Goal: Transaction & Acquisition: Purchase product/service

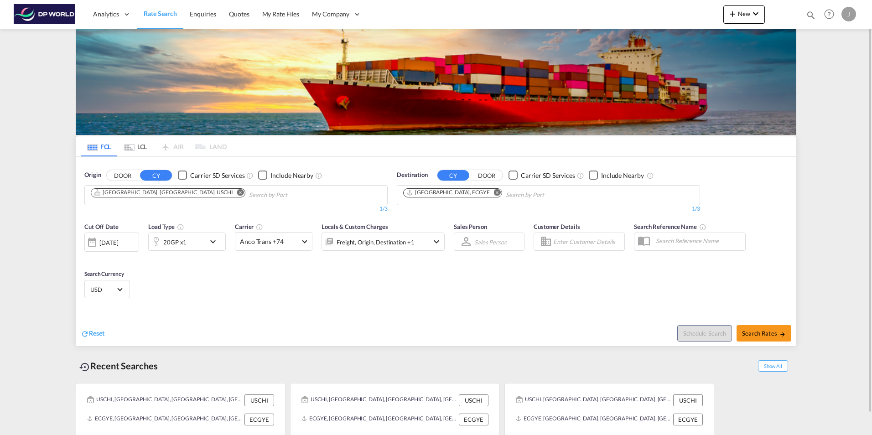
click at [237, 190] on md-icon "Remove" at bounding box center [240, 192] width 7 height 7
click at [109, 193] on body "Analytics Dashboard Rate Search Enquiries Quotes My Rate Files My Company" at bounding box center [436, 217] width 872 height 435
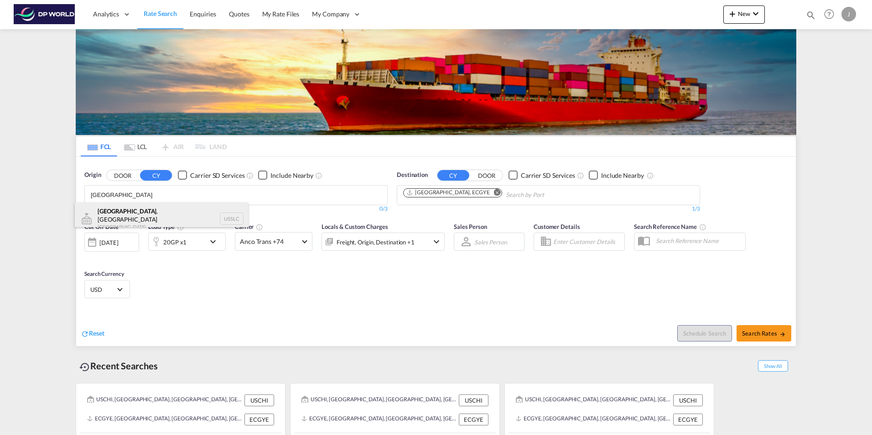
type input "[GEOGRAPHIC_DATA]"
click at [117, 214] on div "[GEOGRAPHIC_DATA] , [GEOGRAPHIC_DATA] [GEOGRAPHIC_DATA] USSLC" at bounding box center [161, 218] width 173 height 33
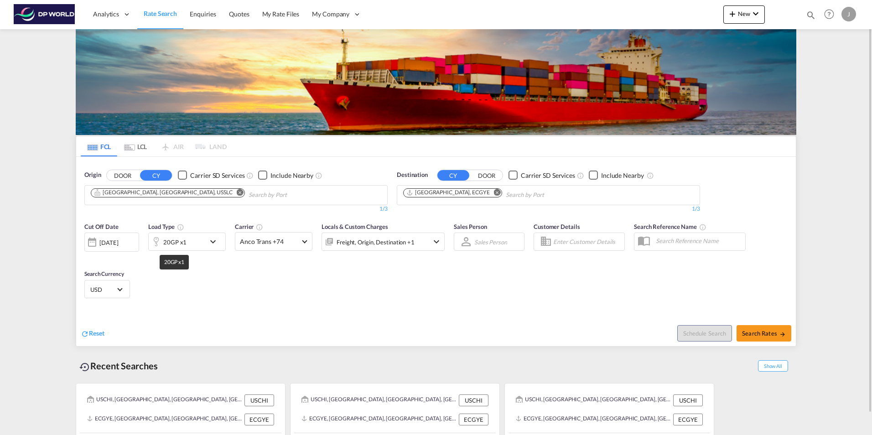
click at [178, 241] on div "20GP x1" at bounding box center [174, 242] width 23 height 13
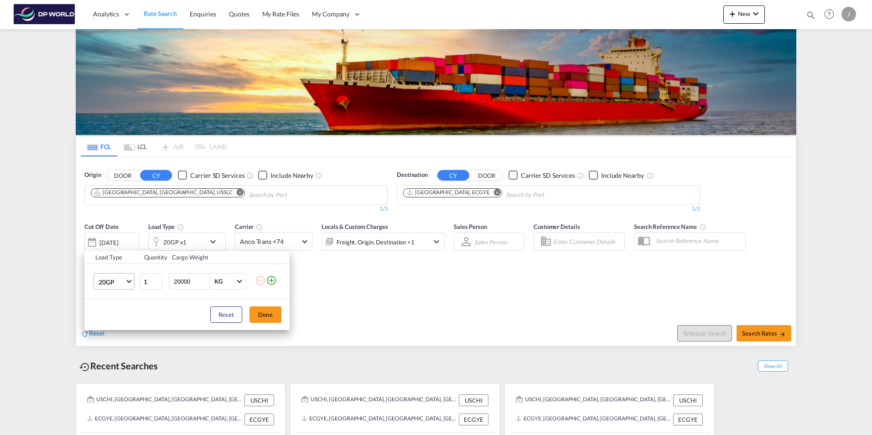
click at [120, 281] on span "20GP" at bounding box center [111, 282] width 26 height 9
click at [105, 326] on div "40HC" at bounding box center [106, 325] width 17 height 9
type input "2"
click at [157, 279] on input "2" at bounding box center [151, 281] width 23 height 16
click at [275, 318] on button "Done" at bounding box center [265, 314] width 32 height 16
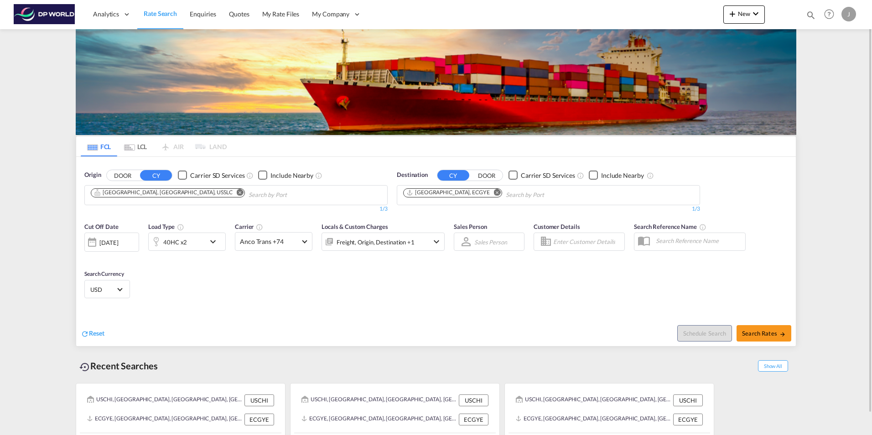
click at [98, 244] on div at bounding box center [92, 242] width 15 height 18
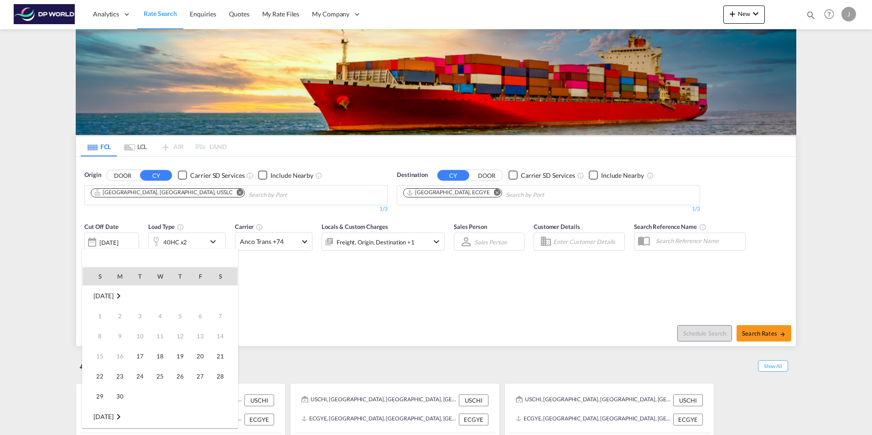
scroll to position [362, 0]
click at [122, 376] on span "22" at bounding box center [120, 376] width 18 height 18
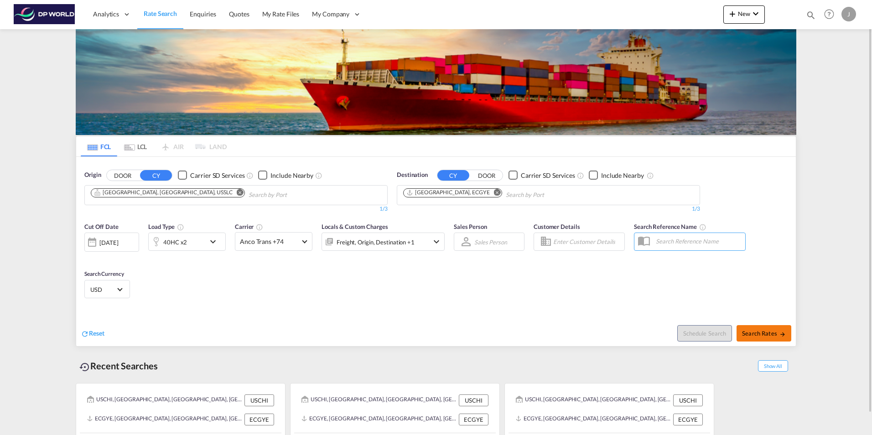
click at [765, 336] on span "Search Rates" at bounding box center [764, 333] width 44 height 7
type input "USSLC to ECGYE / [DATE]"
